Goal: Check status: Check status

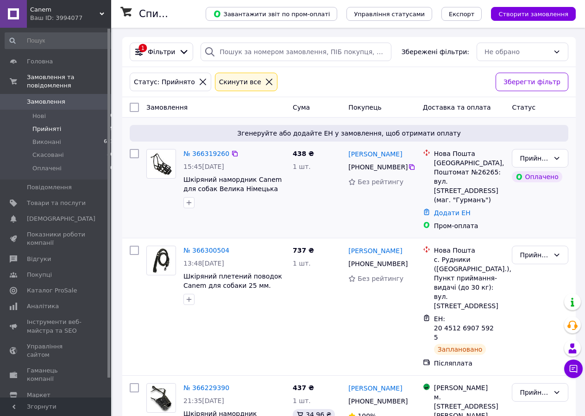
click at [199, 159] on div "№ 366319260" at bounding box center [206, 153] width 48 height 11
click at [201, 155] on link "№ 366319260" at bounding box center [206, 153] width 46 height 7
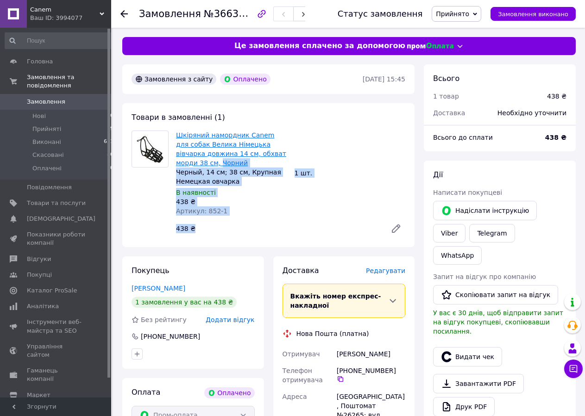
drag, startPoint x: 256, startPoint y: 231, endPoint x: 176, endPoint y: 167, distance: 102.5
click at [174, 176] on div "Шкіряний намордник Canem для собак Велика Німецька вівчарка довжина 14 см, обхв…" at bounding box center [231, 173] width 119 height 89
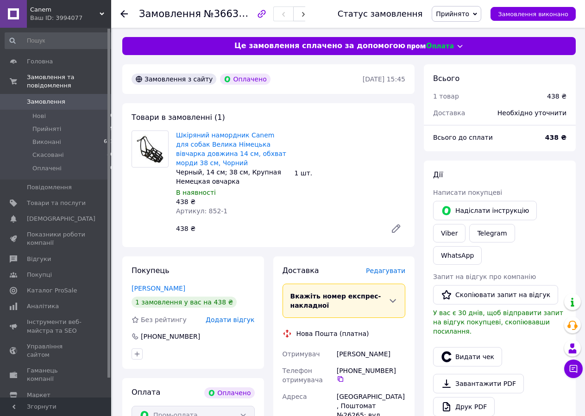
click at [292, 189] on div "Шкіряний намордник Canem для собак Велика Німецька вівчарка довжина 14 см, обхв…" at bounding box center [290, 184] width 237 height 111
drag, startPoint x: 312, startPoint y: 177, endPoint x: 290, endPoint y: 176, distance: 22.3
click at [290, 176] on div "Шкіряний намордник Canem для собак Велика Німецька вівчарка довжина 14 см, обхв…" at bounding box center [290, 184] width 237 height 111
click at [307, 176] on div "1 шт." at bounding box center [350, 173] width 119 height 13
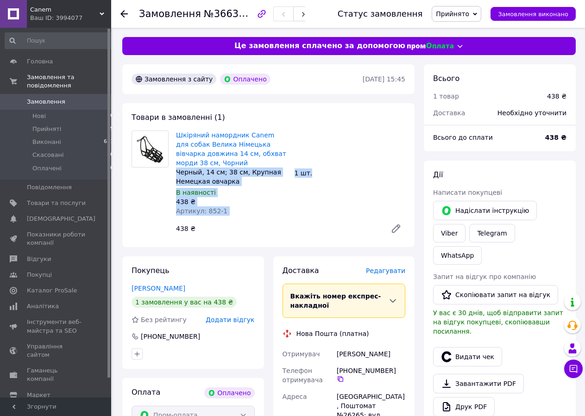
drag, startPoint x: 311, startPoint y: 171, endPoint x: 175, endPoint y: 172, distance: 135.7
click at [175, 172] on div "Шкіряний намордник Canem для собак Велика Німецька вівчарка довжина 14 см, обхв…" at bounding box center [290, 184] width 237 height 111
click at [188, 180] on div "Черный, 14 см; 38 см, Крупная Немецкая овчарка" at bounding box center [231, 177] width 111 height 19
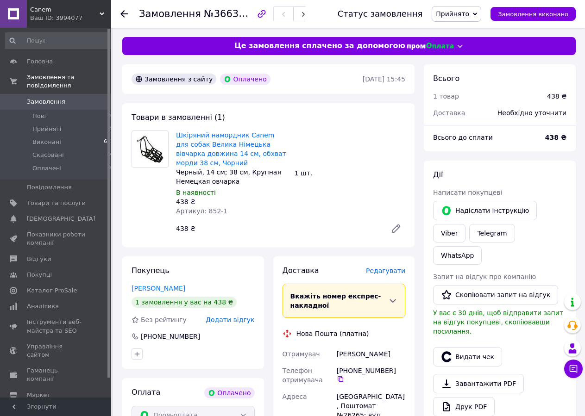
click at [254, 183] on div "Черный, 14 см; 38 см, Крупная Немецкая овчарка" at bounding box center [231, 177] width 111 height 19
drag, startPoint x: 236, startPoint y: 220, endPoint x: 192, endPoint y: 209, distance: 44.8
click at [192, 209] on div "Шкіряний намордник Canem для собак Велика Німецька вівчарка довжина 14 см, обхв…" at bounding box center [290, 184] width 237 height 111
click at [176, 211] on span "Артикул: 852-1" at bounding box center [201, 210] width 51 height 7
drag, startPoint x: 176, startPoint y: 211, endPoint x: 220, endPoint y: 211, distance: 43.5
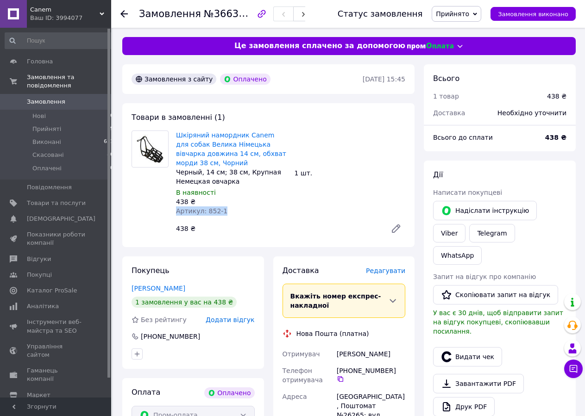
click at [220, 211] on span "Артикул: 852-1" at bounding box center [201, 210] width 51 height 7
click at [222, 211] on div "Артикул: 852-1" at bounding box center [231, 211] width 111 height 9
click at [239, 207] on div "Артикул: 852-1" at bounding box center [231, 211] width 111 height 9
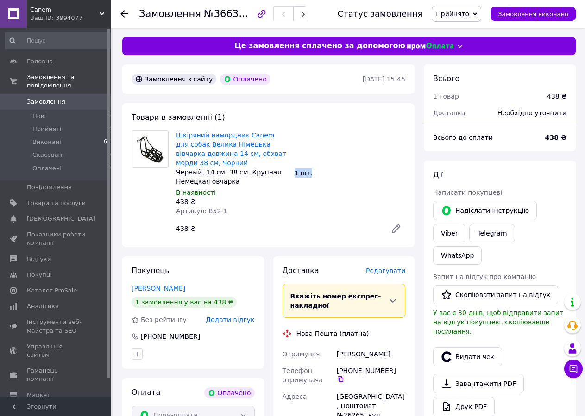
drag, startPoint x: 321, startPoint y: 181, endPoint x: 295, endPoint y: 178, distance: 26.1
click at [295, 178] on div "Шкіряний намордник Canem для собак Велика Німецька вівчарка довжина 14 см, обхв…" at bounding box center [290, 184] width 237 height 111
click at [295, 177] on div "1 шт." at bounding box center [350, 173] width 119 height 13
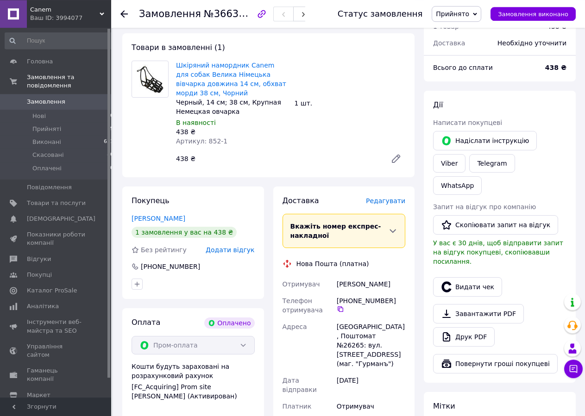
scroll to position [142, 0]
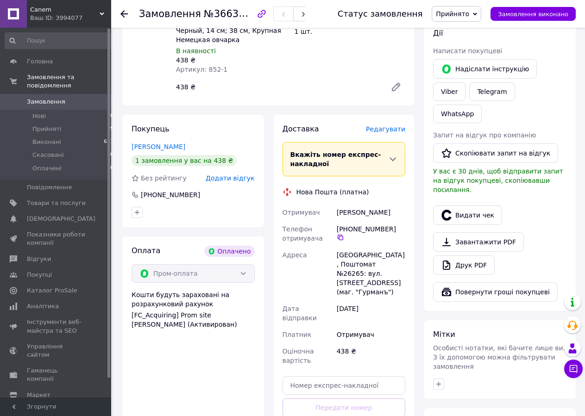
click at [343, 213] on div "[PERSON_NAME]" at bounding box center [371, 212] width 72 height 17
click at [379, 213] on div "[PERSON_NAME]" at bounding box center [371, 212] width 72 height 17
click at [355, 213] on div "[PERSON_NAME]" at bounding box center [371, 212] width 72 height 17
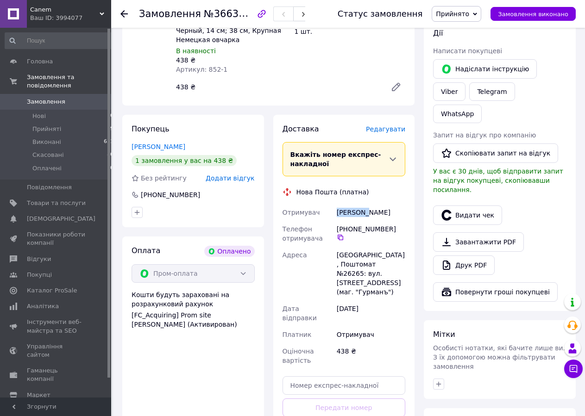
click at [355, 213] on div "[PERSON_NAME]" at bounding box center [371, 212] width 72 height 17
click at [377, 213] on div "[PERSON_NAME]" at bounding box center [371, 212] width 72 height 17
drag, startPoint x: 383, startPoint y: 213, endPoint x: 330, endPoint y: 213, distance: 52.8
click at [330, 213] on div "Отримувач Василюк Юлия Телефон отримувача +380 95 282 53 83   Адреса Одеса, Пош…" at bounding box center [344, 286] width 127 height 165
click at [330, 229] on div "Телефон отримувача" at bounding box center [308, 234] width 54 height 26
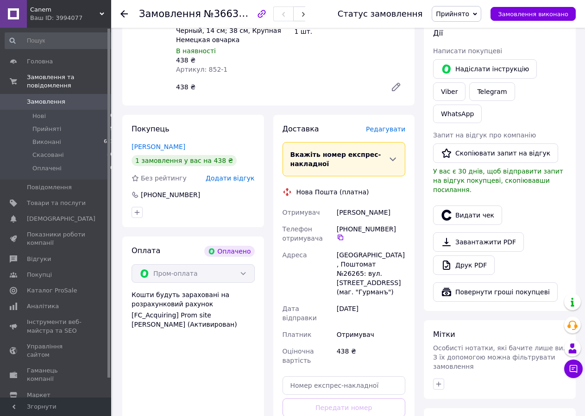
scroll to position [0, 0]
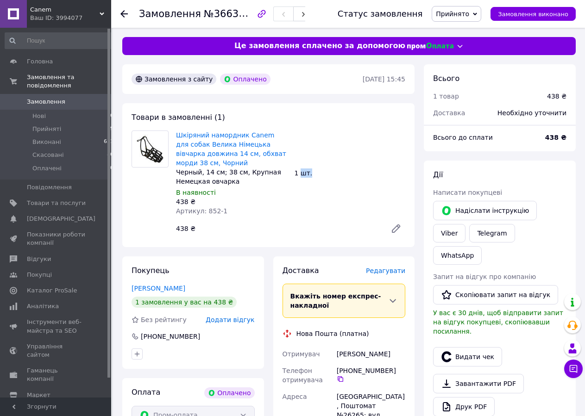
drag, startPoint x: 311, startPoint y: 174, endPoint x: 299, endPoint y: 174, distance: 11.6
click at [299, 174] on div "1 шт." at bounding box center [350, 173] width 119 height 13
click at [118, 16] on div "Замовлення №366319260 Статус замовлення Прийнято Виконано Скасовано Оплачено За…" at bounding box center [348, 14] width 474 height 28
click at [123, 15] on icon at bounding box center [123, 13] width 7 height 7
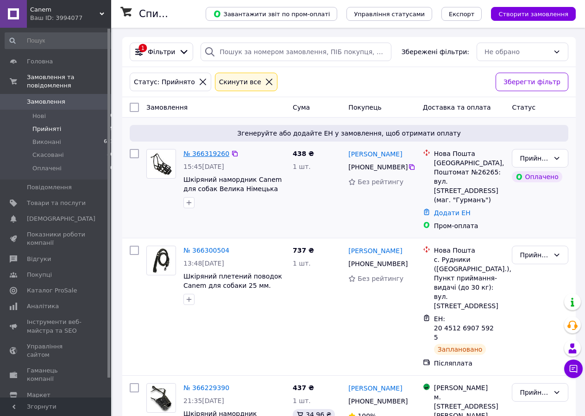
click at [211, 157] on link "№ 366319260" at bounding box center [206, 153] width 46 height 7
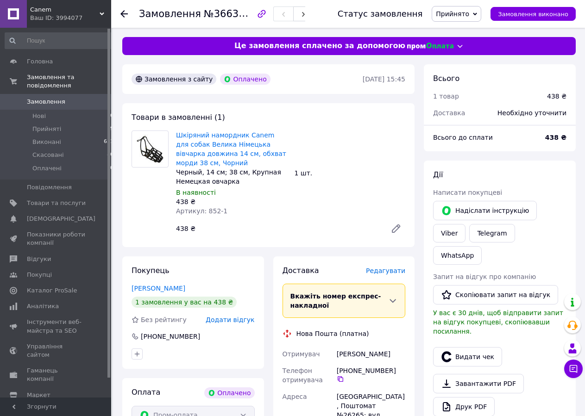
click at [129, 10] on div at bounding box center [129, 14] width 19 height 28
click at [125, 14] on use at bounding box center [123, 13] width 7 height 7
